Goal: Task Accomplishment & Management: Manage account settings

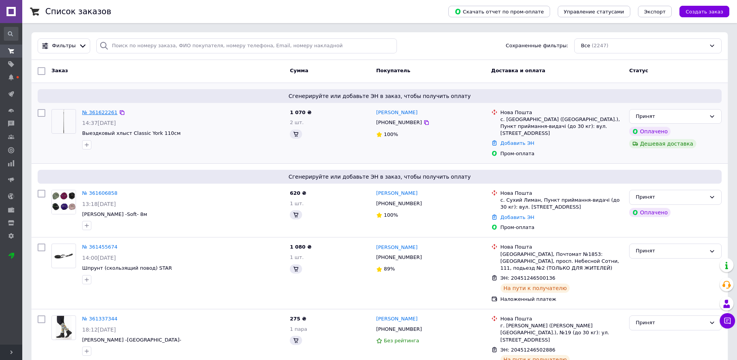
click at [101, 113] on link "№ 361622261" at bounding box center [99, 112] width 35 height 6
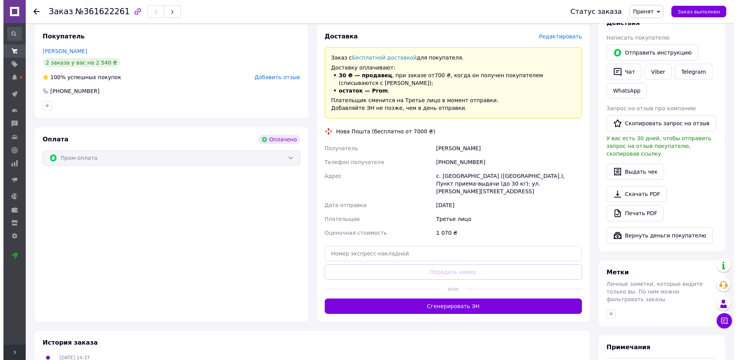
scroll to position [154, 0]
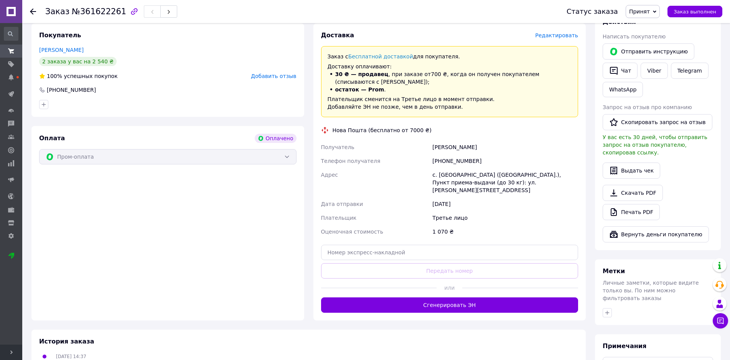
click at [561, 35] on span "Редактировать" at bounding box center [556, 35] width 43 height 6
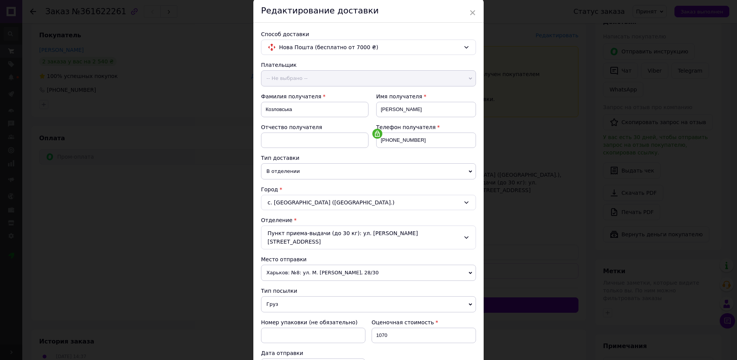
scroll to position [77, 0]
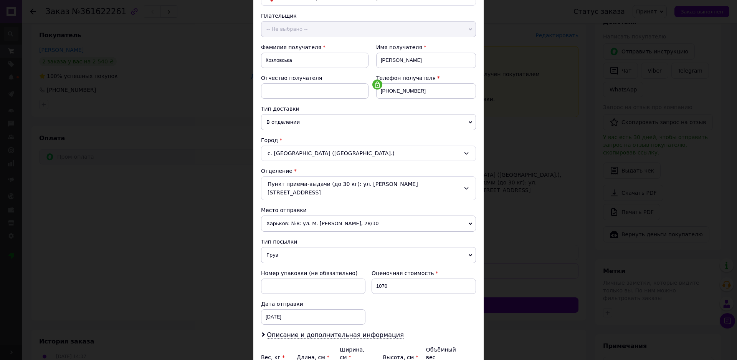
click at [460, 184] on div "Пункт приема-выдачи (до 30 кг): ул. [PERSON_NAME][STREET_ADDRESS]" at bounding box center [368, 188] width 215 height 24
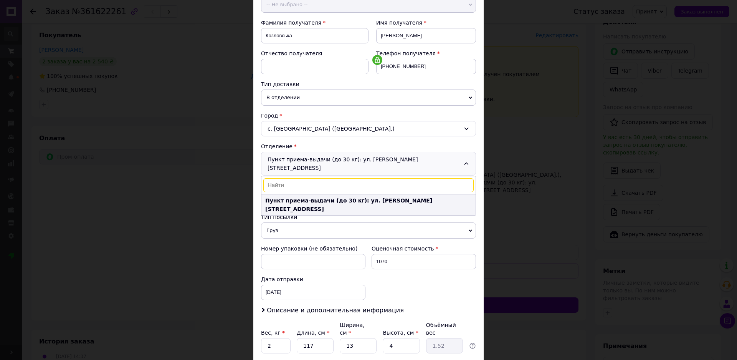
scroll to position [115, 0]
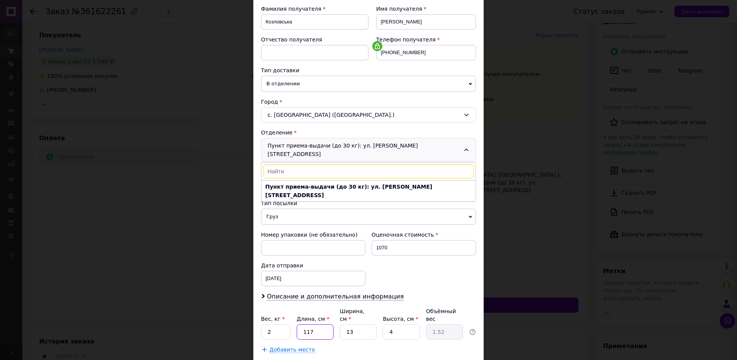
drag, startPoint x: 314, startPoint y: 315, endPoint x: 305, endPoint y: 318, distance: 9.3
click at [305, 324] on input "117" at bounding box center [315, 331] width 37 height 15
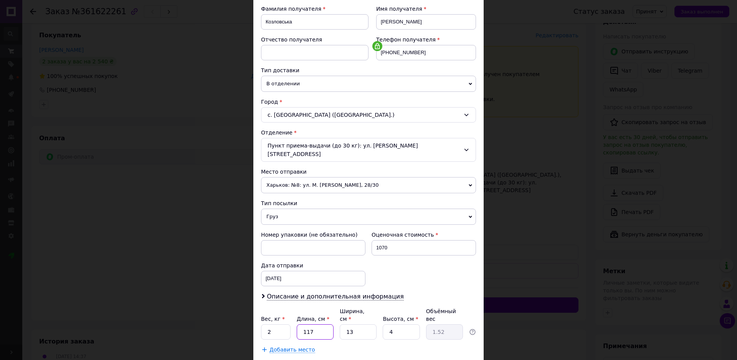
type input "12"
type input "0.16"
type input "125"
type input "1.63"
type input "125"
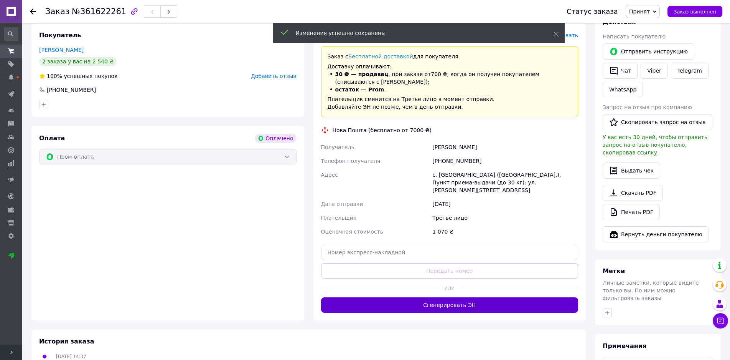
click at [451, 298] on button "Сгенерировать ЭН" at bounding box center [450, 304] width 258 height 15
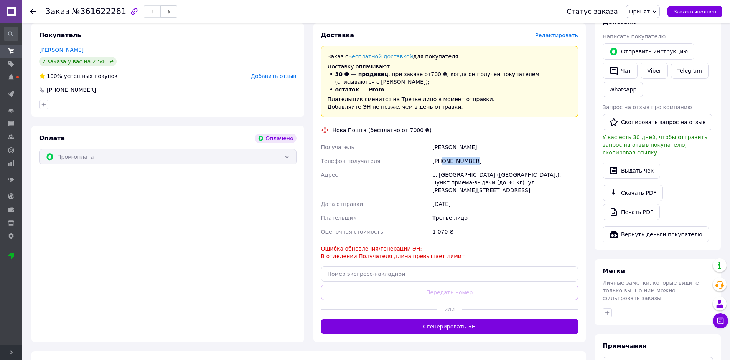
drag, startPoint x: 474, startPoint y: 162, endPoint x: 442, endPoint y: 159, distance: 31.6
click at [442, 159] on div "[PHONE_NUMBER]" at bounding box center [505, 161] width 149 height 14
copy div "0966025351"
drag, startPoint x: 484, startPoint y: 149, endPoint x: 433, endPoint y: 147, distance: 51.5
click at [433, 147] on div "[PERSON_NAME]" at bounding box center [505, 147] width 149 height 14
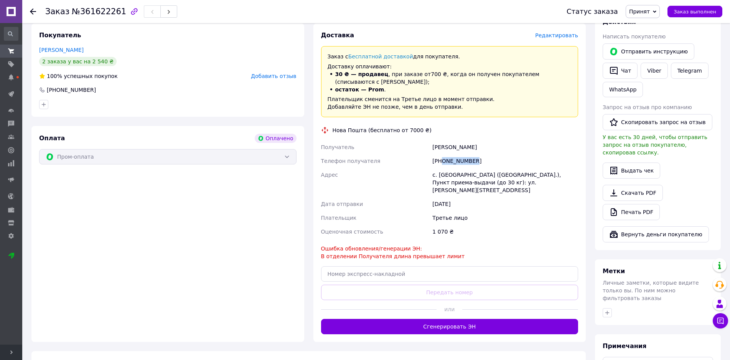
copy div "[PERSON_NAME]"
click at [423, 266] on input "text" at bounding box center [450, 273] width 258 height 15
paste input "20451247315446"
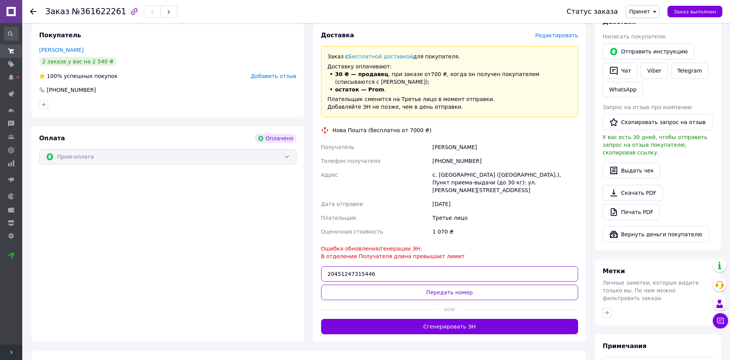
type input "20451247315446"
click at [573, 37] on span "Редактировать" at bounding box center [556, 35] width 43 height 6
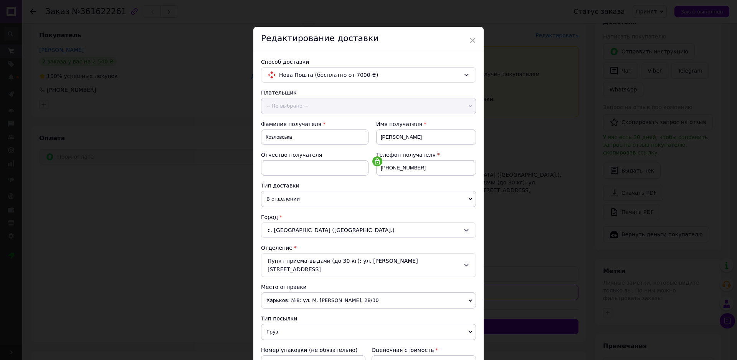
click at [320, 198] on span "В отделении" at bounding box center [368, 199] width 215 height 16
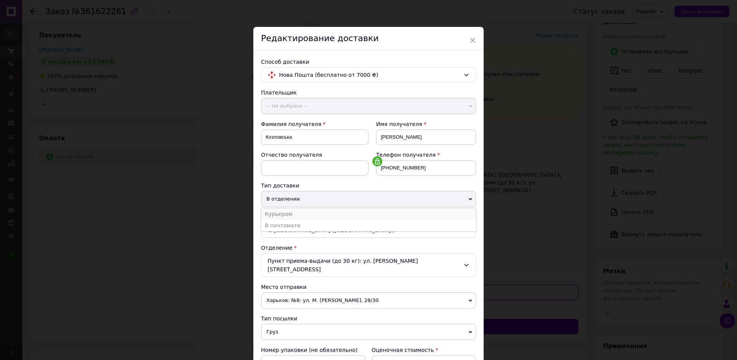
click at [287, 215] on li "Курьером" at bounding box center [368, 214] width 215 height 12
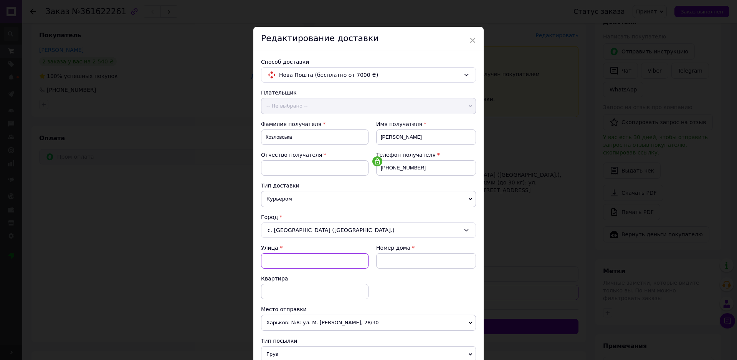
click at [323, 264] on input "Улица" at bounding box center [314, 260] width 107 height 15
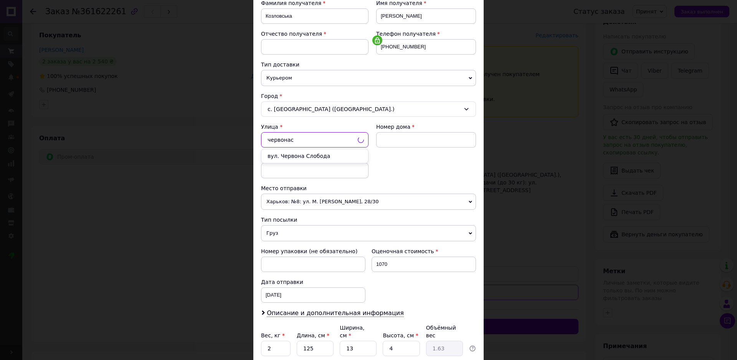
scroll to position [104, 0]
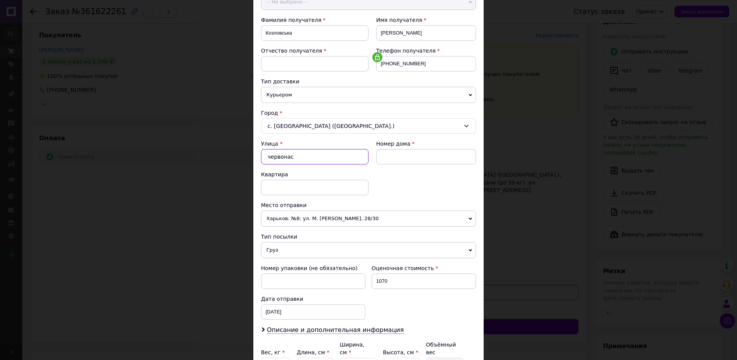
click at [317, 159] on input "червонас" at bounding box center [314, 156] width 107 height 15
click at [304, 175] on div "вул. Червона Слобода" at bounding box center [314, 173] width 107 height 14
type input "вул. Червона Слобода"
click at [396, 159] on input at bounding box center [426, 156] width 100 height 15
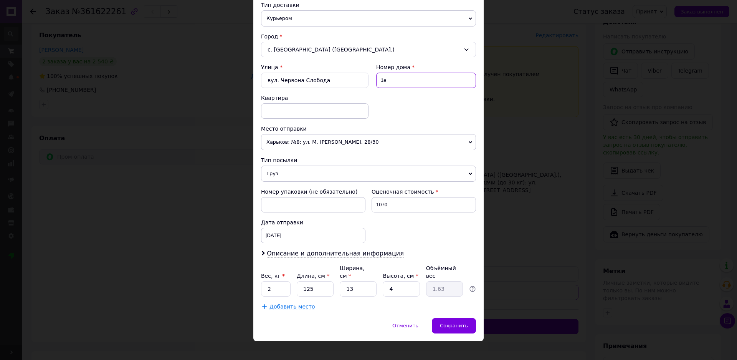
scroll to position [181, 0]
type input "1е"
click at [441, 317] on div "Сохранить" at bounding box center [454, 324] width 44 height 15
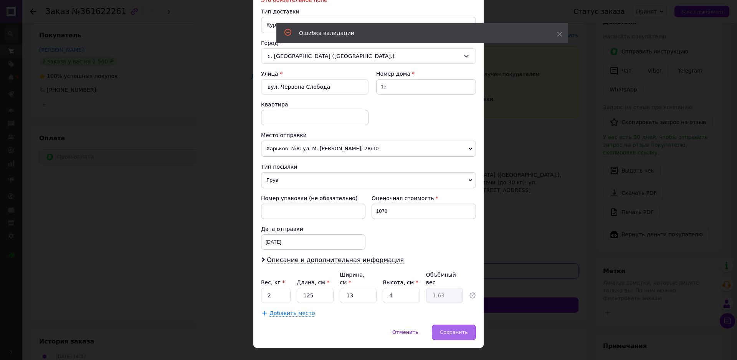
scroll to position [0, 0]
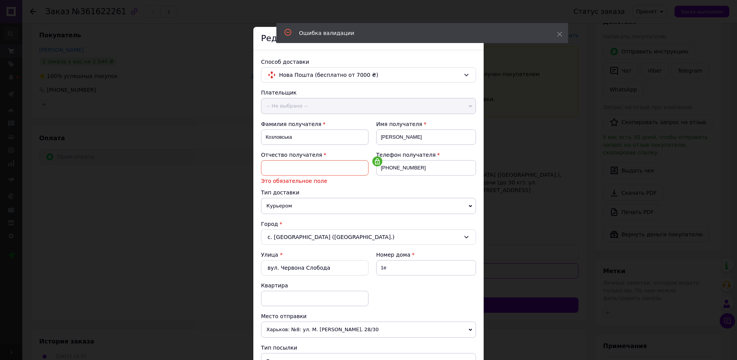
click at [296, 166] on input at bounding box center [314, 167] width 107 height 15
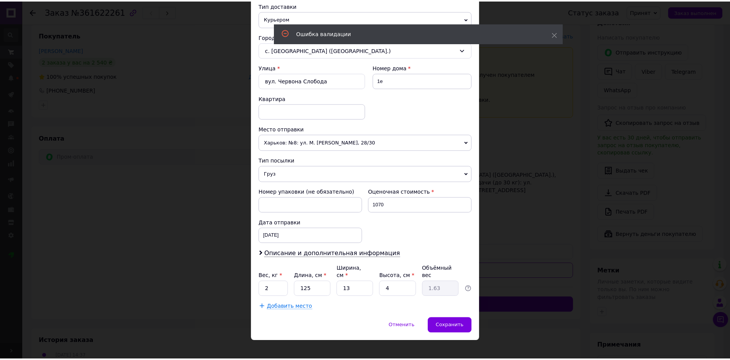
scroll to position [181, 0]
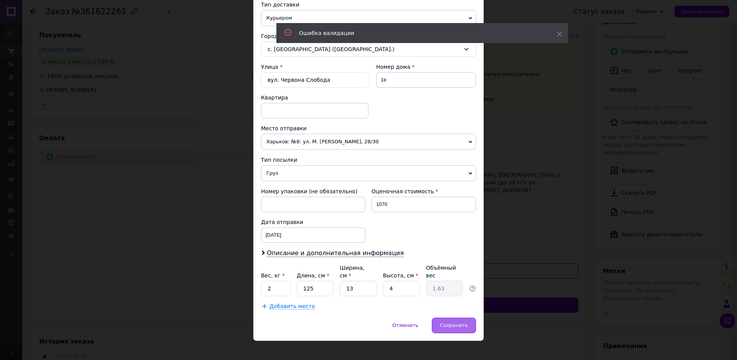
type input "невідоме"
click at [453, 322] on span "Сохранить" at bounding box center [454, 325] width 28 height 6
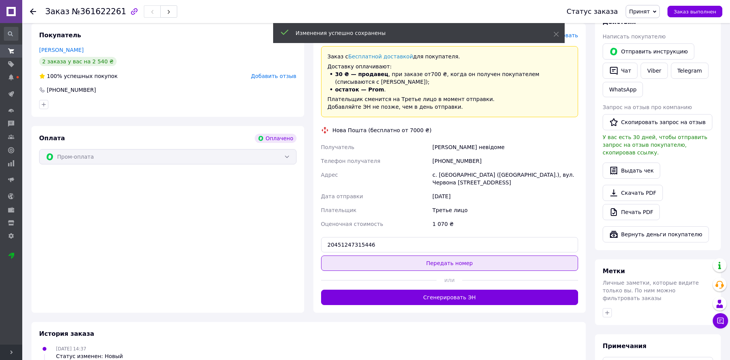
click at [458, 264] on button "Передать номер" at bounding box center [450, 262] width 258 height 15
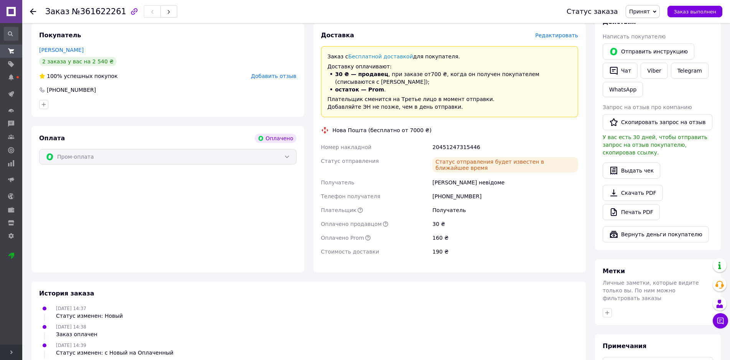
click at [34, 10] on icon at bounding box center [33, 11] width 6 height 6
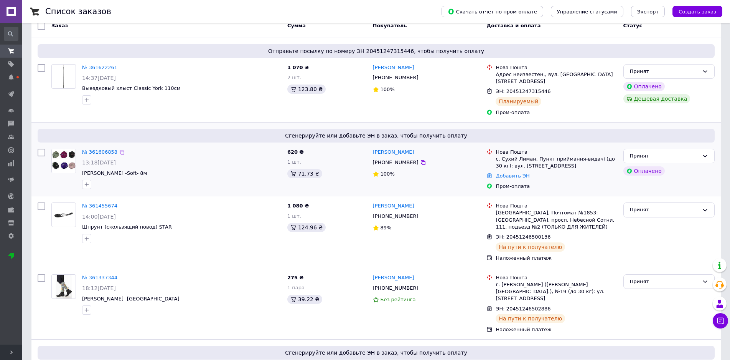
scroll to position [230, 0]
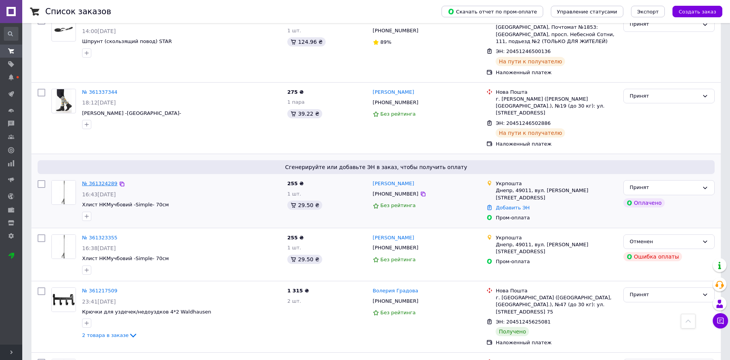
click at [107, 180] on link "№ 361324289" at bounding box center [99, 183] width 35 height 6
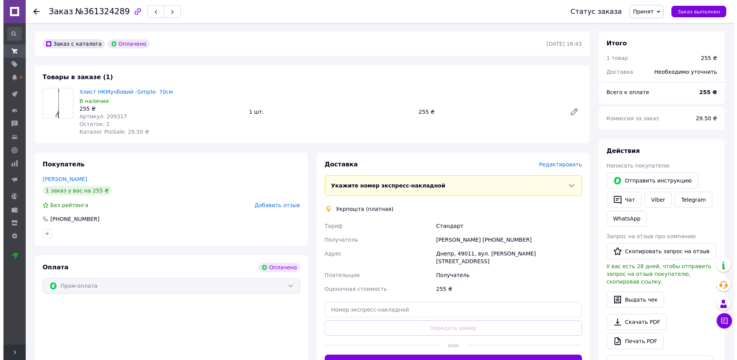
scroll to position [38, 0]
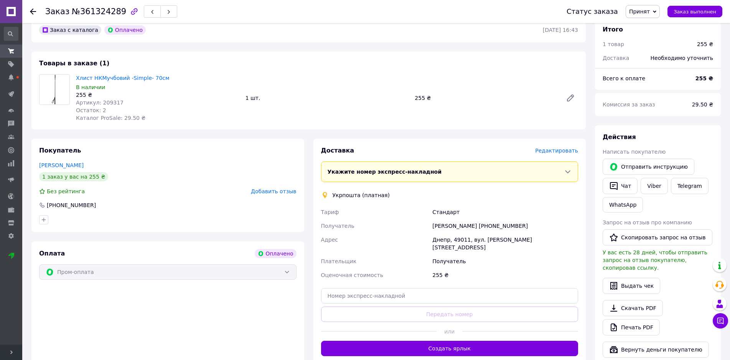
click at [565, 151] on span "Редактировать" at bounding box center [556, 150] width 43 height 6
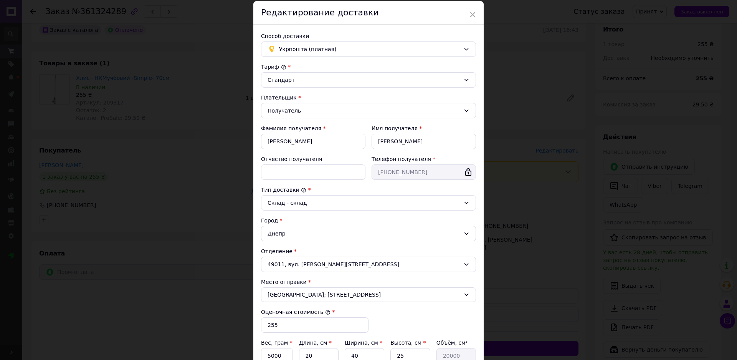
scroll to position [77, 0]
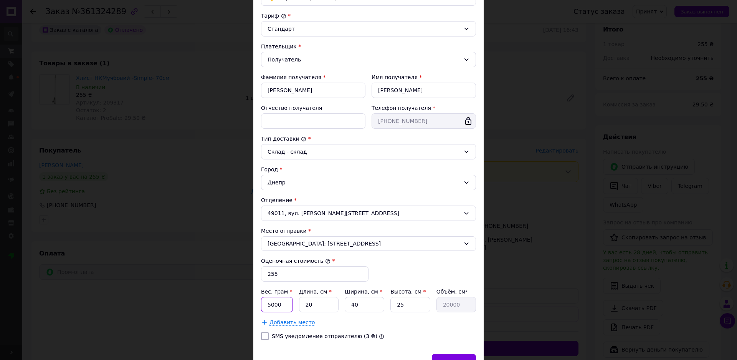
drag, startPoint x: 282, startPoint y: 307, endPoint x: 261, endPoint y: 307, distance: 21.1
click at [261, 307] on input "5000" at bounding box center [277, 304] width 32 height 15
type input "0"
type input "5"
type input "350"
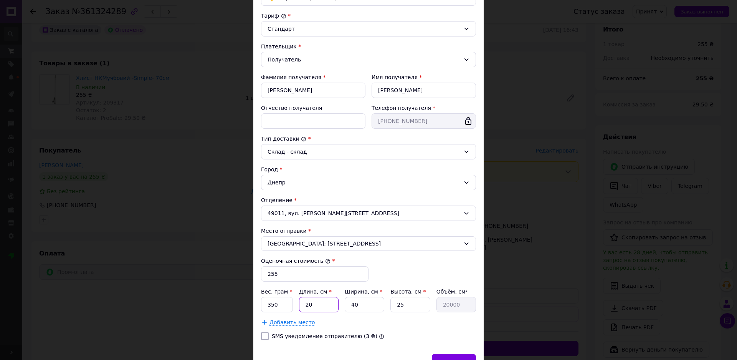
drag, startPoint x: 308, startPoint y: 306, endPoint x: 299, endPoint y: 306, distance: 8.4
click at [299, 306] on input "20" at bounding box center [319, 304] width 40 height 15
type input "7"
type input "7000"
type input "75"
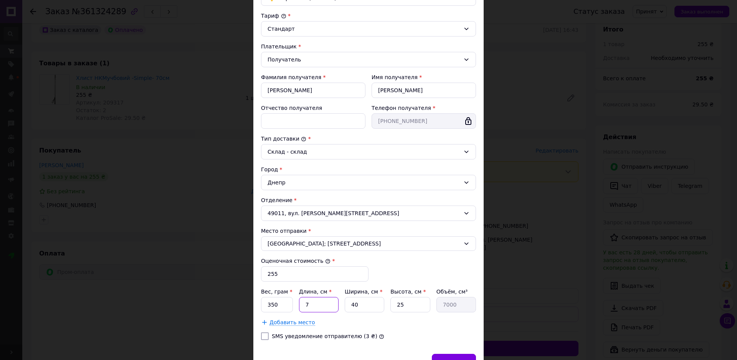
type input "75000"
type input "75"
drag, startPoint x: 363, startPoint y: 307, endPoint x: 341, endPoint y: 299, distance: 23.6
click at [341, 299] on div "Вес, грам * 350 Длина, см * 75 Ширина, см * 40 Высота, см * 25 Объём, см³ 75000" at bounding box center [368, 299] width 215 height 25
type input "1"
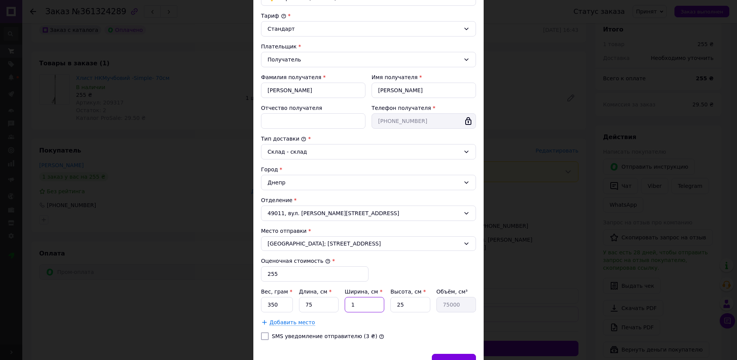
type input "1875"
type input "11"
type input "20625"
type input "11"
type input "3"
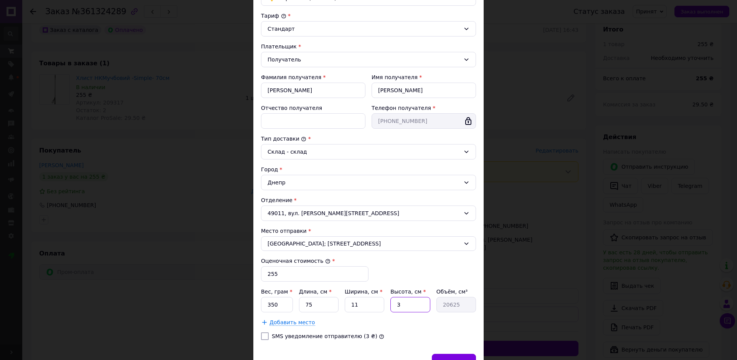
type input "2475"
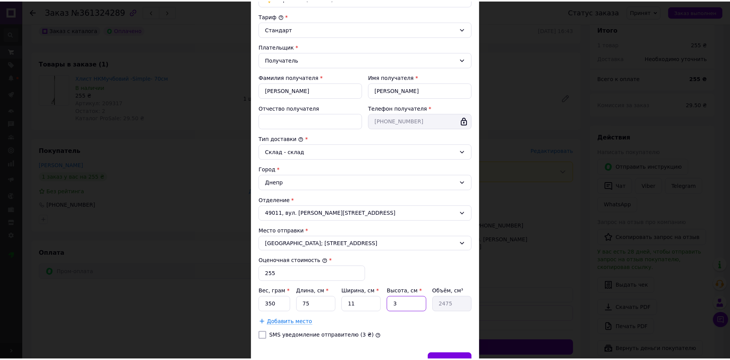
scroll to position [115, 0]
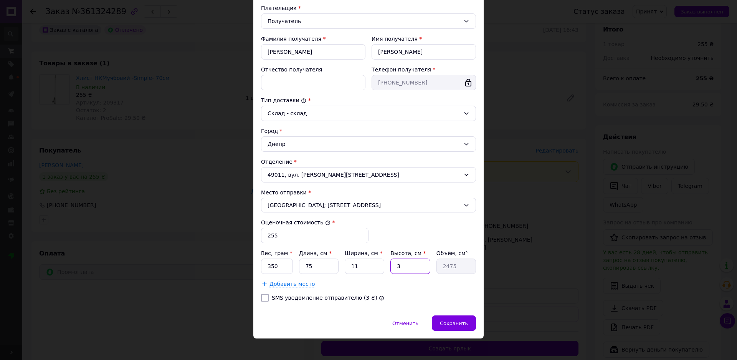
type input "3"
click at [263, 297] on input "SMS уведомление отправителю (3 ₴)" at bounding box center [265, 298] width 8 height 8
checkbox input "true"
click at [271, 267] on input "350" at bounding box center [277, 265] width 32 height 15
type input "300"
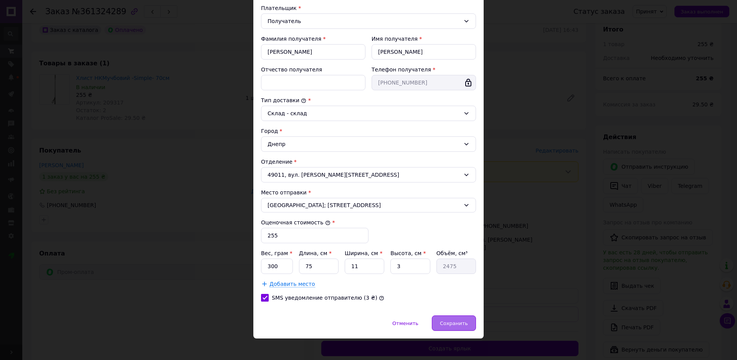
click at [439, 321] on div "Сохранить" at bounding box center [454, 322] width 44 height 15
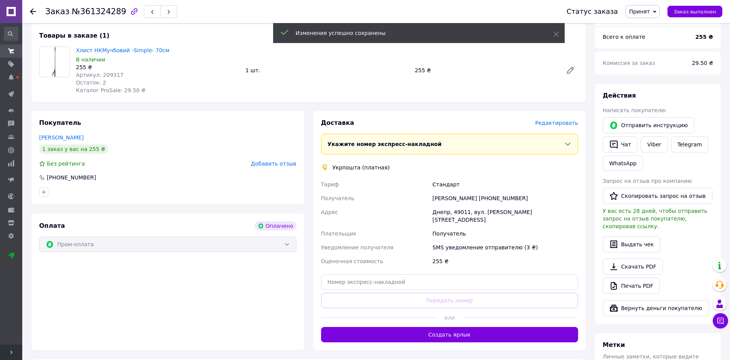
scroll to position [154, 0]
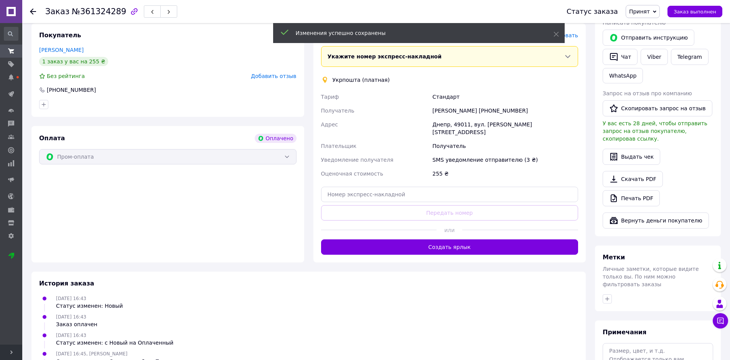
click at [463, 241] on button "Создать ярлык" at bounding box center [450, 246] width 258 height 15
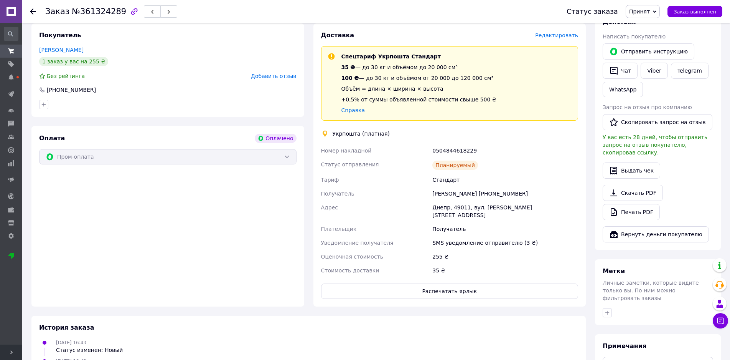
click at [31, 12] on use at bounding box center [33, 11] width 6 height 6
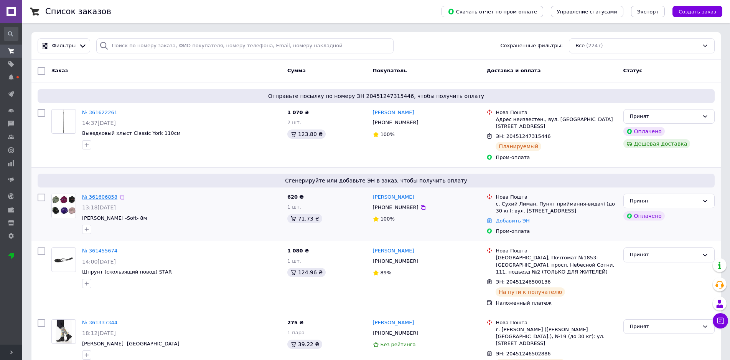
click at [99, 194] on link "№ 361606858" at bounding box center [99, 197] width 35 height 6
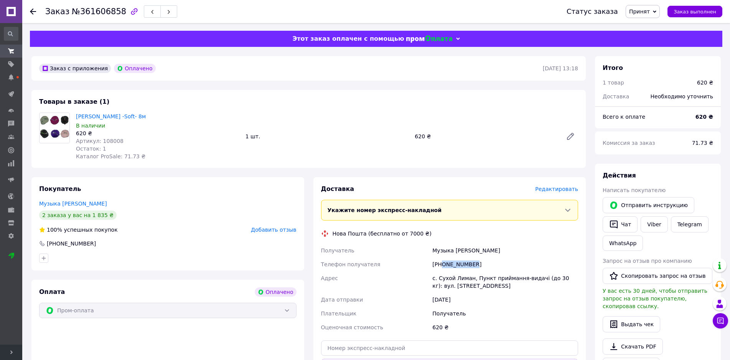
drag, startPoint x: 473, startPoint y: 262, endPoint x: 441, endPoint y: 261, distance: 31.5
click at [441, 261] on div "[PHONE_NUMBER]" at bounding box center [505, 264] width 149 height 14
copy div "0674874022"
drag, startPoint x: 477, startPoint y: 251, endPoint x: 427, endPoint y: 250, distance: 49.9
click at [427, 250] on div "Получатель Музыка [PERSON_NAME] Телефон получателя [PHONE_NUMBER] Адрес с. Сухо…" at bounding box center [450, 288] width 261 height 91
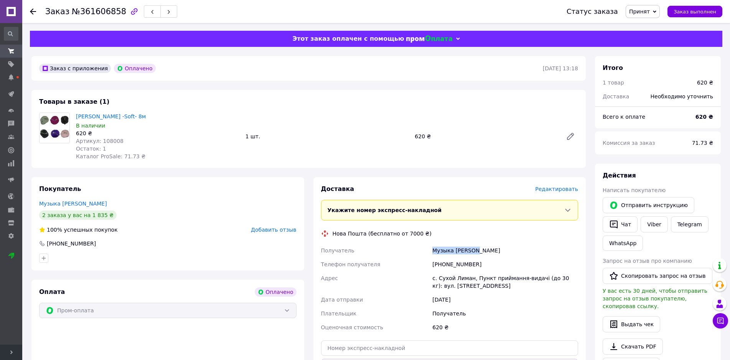
copy div "Получатель [PERSON_NAME]"
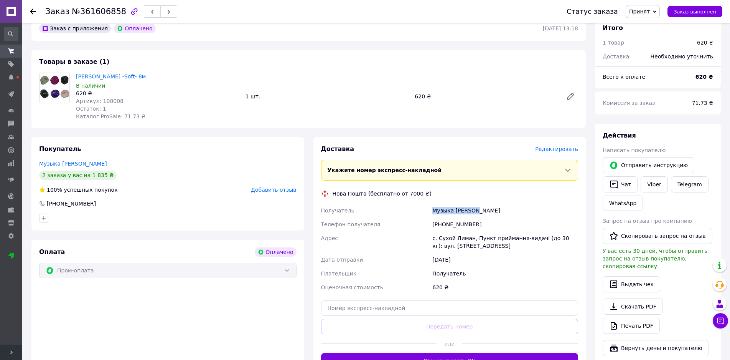
scroll to position [154, 0]
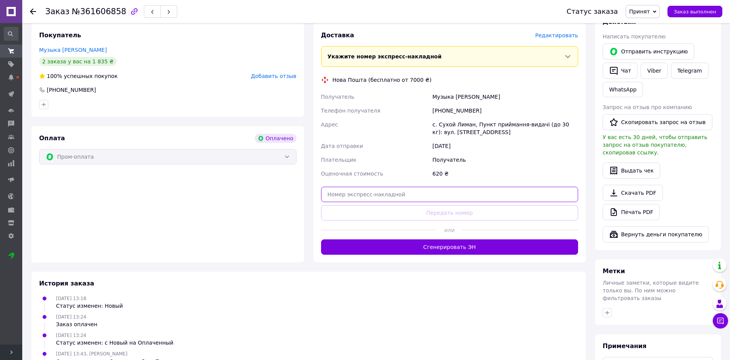
click at [368, 193] on input "text" at bounding box center [450, 194] width 258 height 15
paste input "20451247322552"
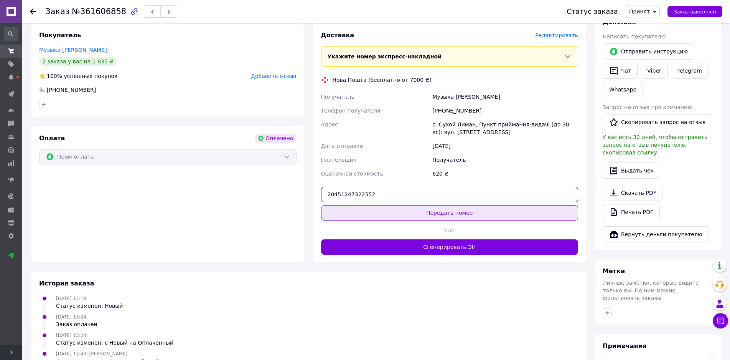
type input "20451247322552"
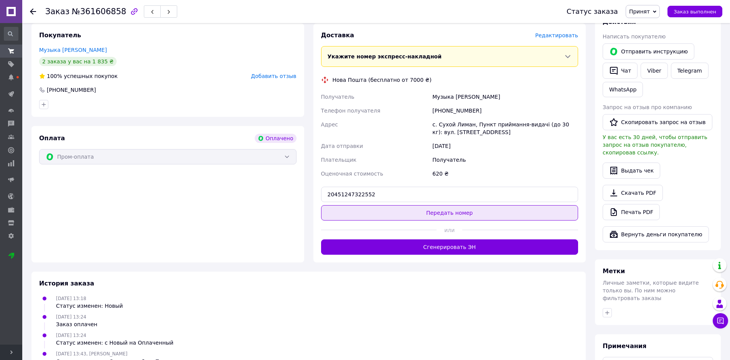
click at [388, 214] on button "Передать номер" at bounding box center [450, 212] width 258 height 15
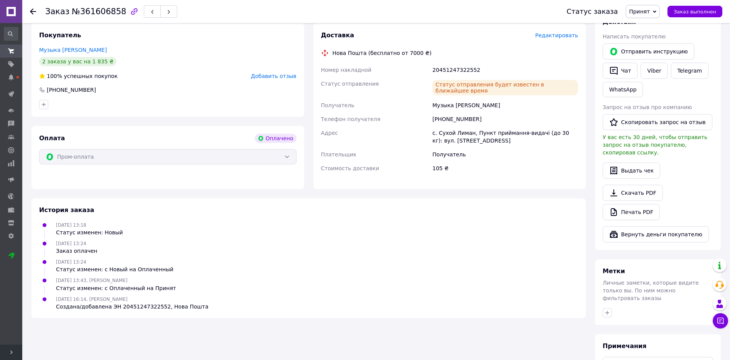
click at [31, 9] on icon at bounding box center [33, 11] width 6 height 6
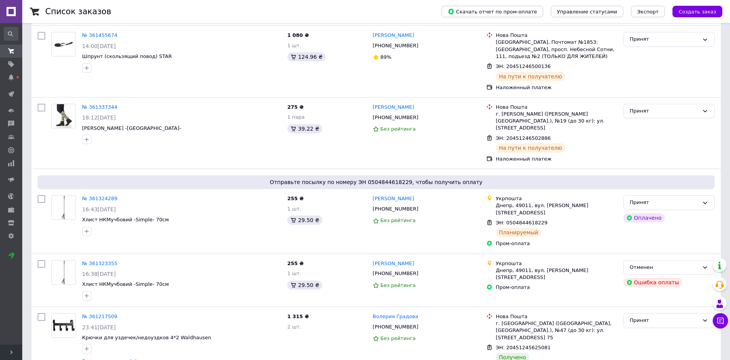
scroll to position [269, 0]
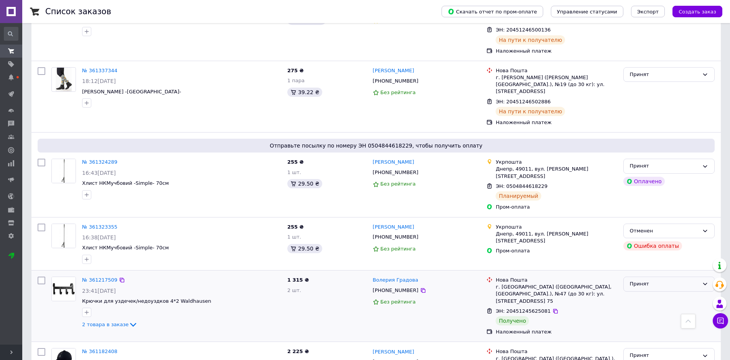
click at [644, 280] on div "Принят" at bounding box center [664, 284] width 69 height 8
click at [645, 293] on li "Выполнен" at bounding box center [669, 300] width 91 height 14
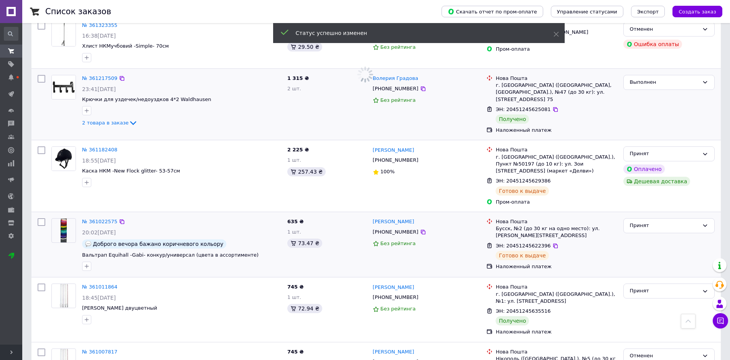
scroll to position [537, 0]
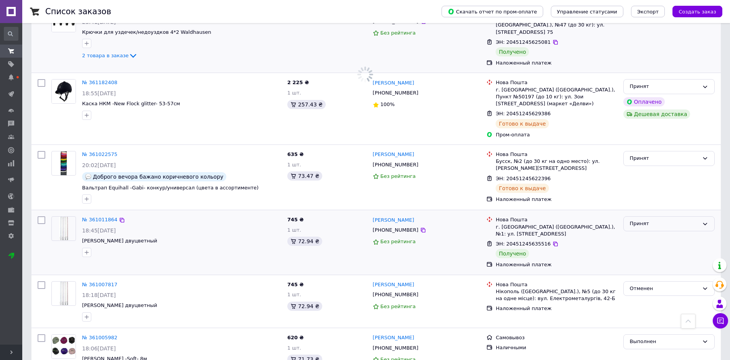
click at [647, 220] on div "Принят" at bounding box center [664, 224] width 69 height 8
click at [640, 233] on li "Выполнен" at bounding box center [669, 240] width 91 height 14
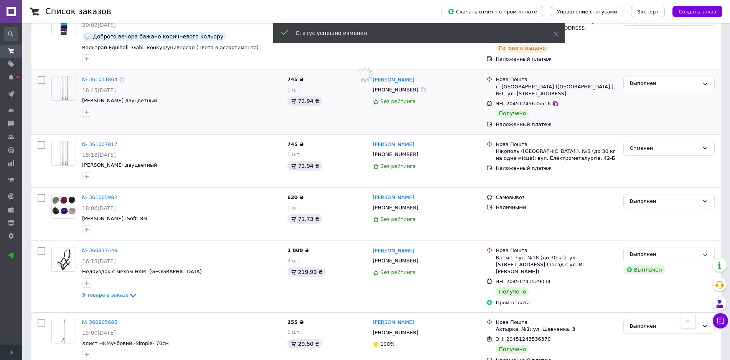
scroll to position [768, 0]
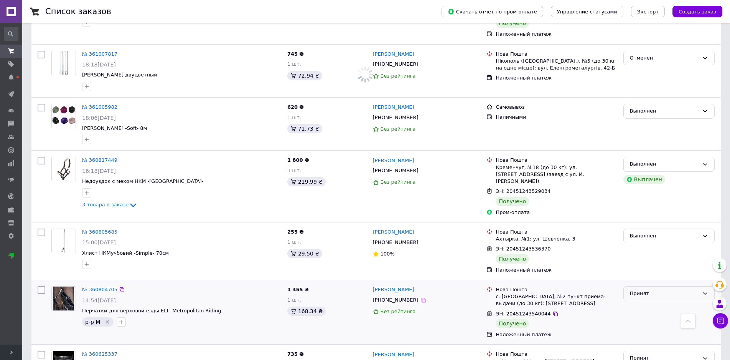
click at [639, 289] on div "Принят" at bounding box center [664, 293] width 69 height 8
click at [643, 302] on li "Выполнен" at bounding box center [669, 309] width 91 height 14
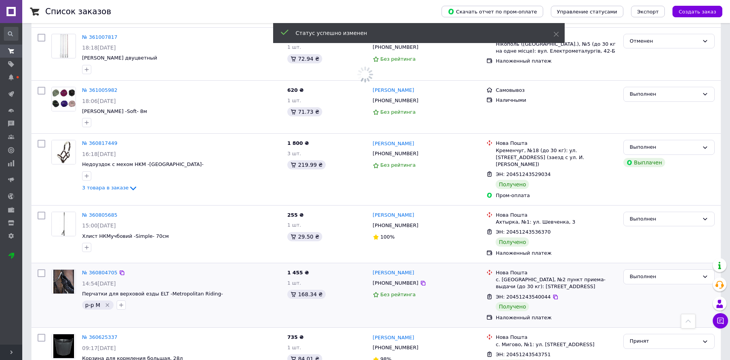
scroll to position [844, 0]
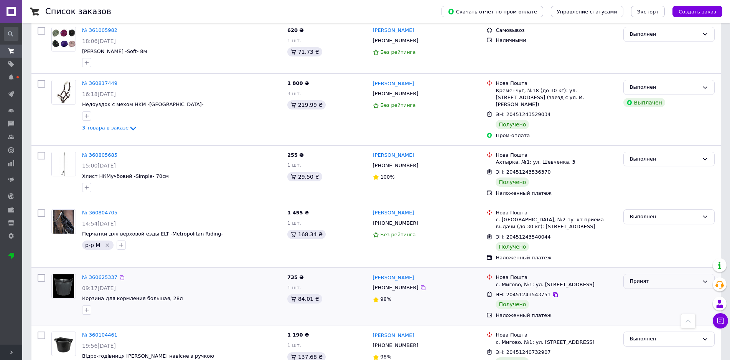
click at [651, 277] on div "Принят" at bounding box center [664, 281] width 69 height 8
click at [648, 290] on li "Выполнен" at bounding box center [669, 297] width 91 height 14
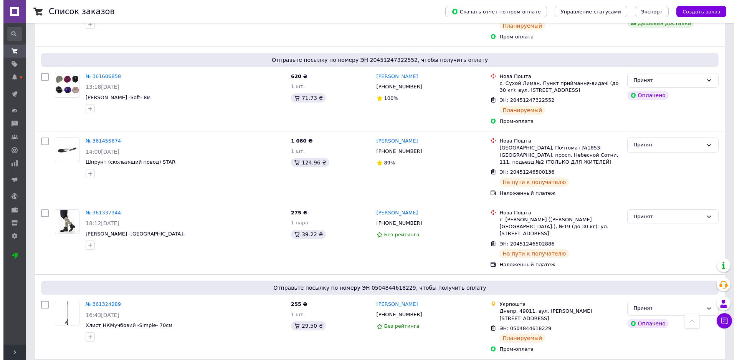
scroll to position [0, 0]
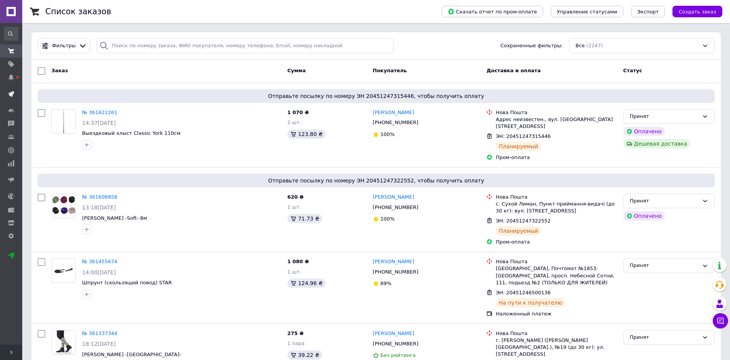
click at [12, 94] on use at bounding box center [11, 94] width 6 height 6
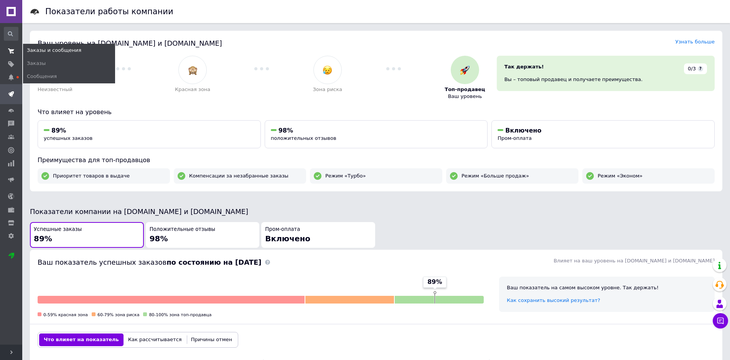
click at [11, 49] on icon at bounding box center [11, 51] width 6 height 6
